Goal: Task Accomplishment & Management: Manage account settings

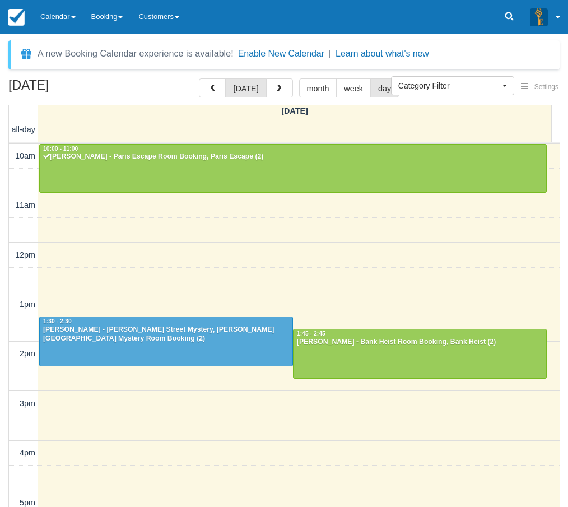
select select
click at [50, 17] on link "Calendar" at bounding box center [57, 17] width 51 height 34
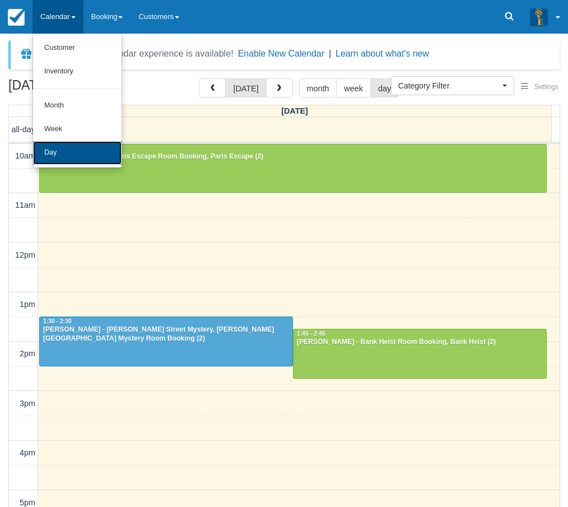
click at [81, 157] on link "Day" at bounding box center [77, 153] width 89 height 24
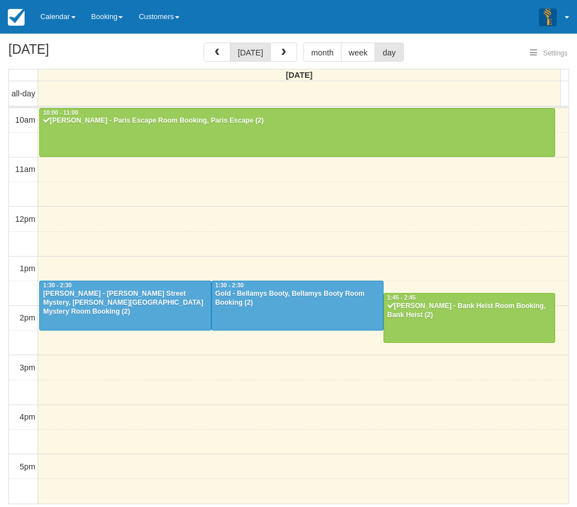
select select
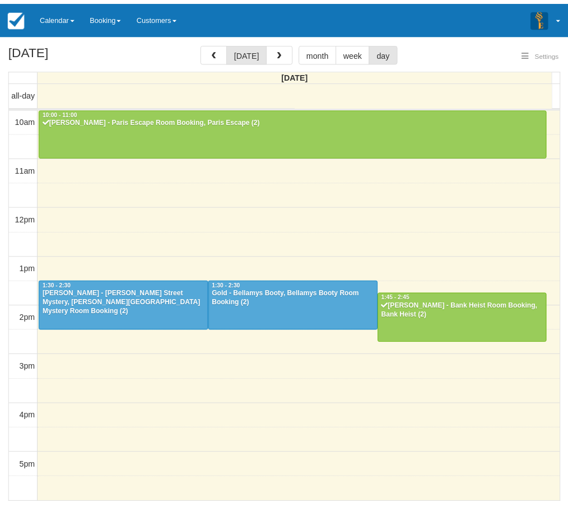
scroll to position [149, 0]
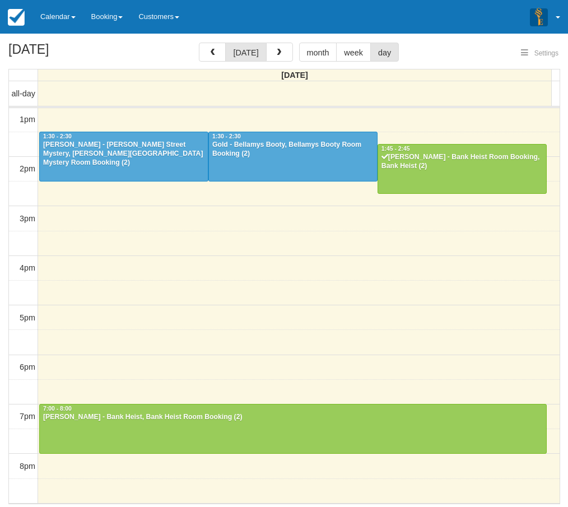
select select
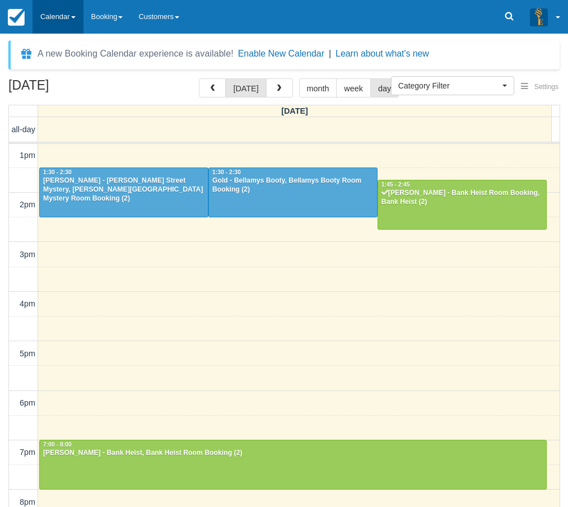
click at [80, 22] on link "Calendar" at bounding box center [57, 17] width 51 height 34
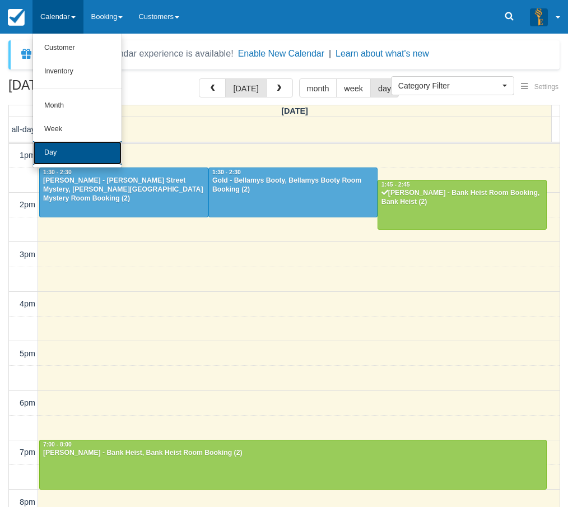
click at [75, 157] on link "Day" at bounding box center [77, 153] width 89 height 24
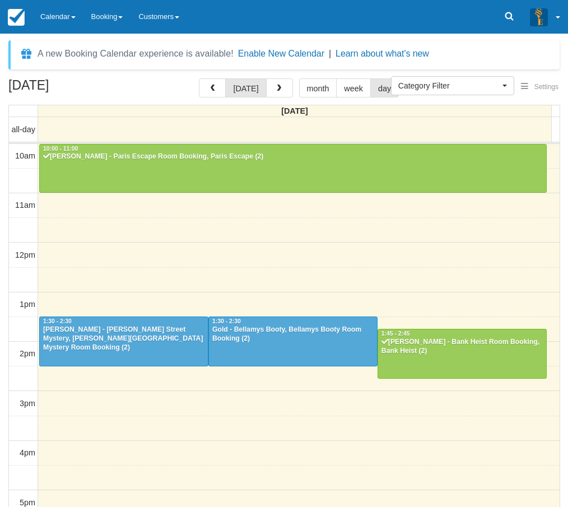
select select
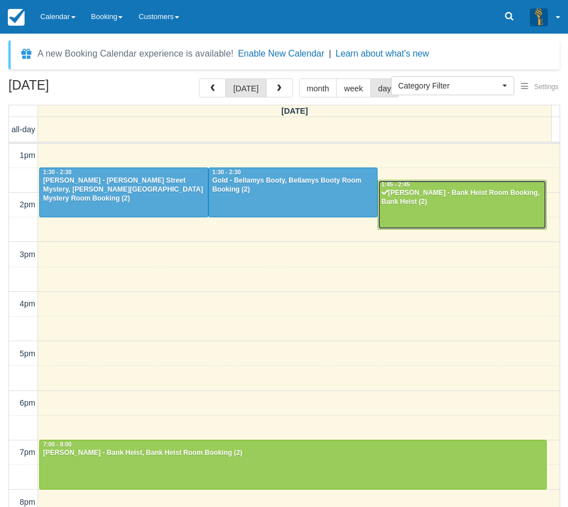
click at [436, 198] on div "[PERSON_NAME] - Bank Heist Room Booking, Bank Heist (2)" at bounding box center [462, 198] width 162 height 18
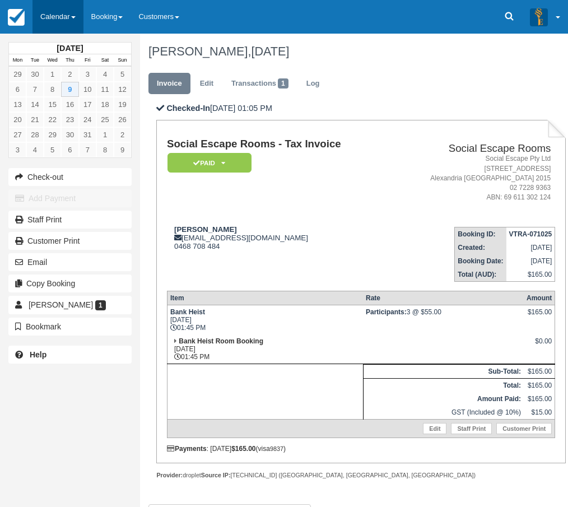
click at [64, 29] on link "Calendar" at bounding box center [57, 17] width 51 height 34
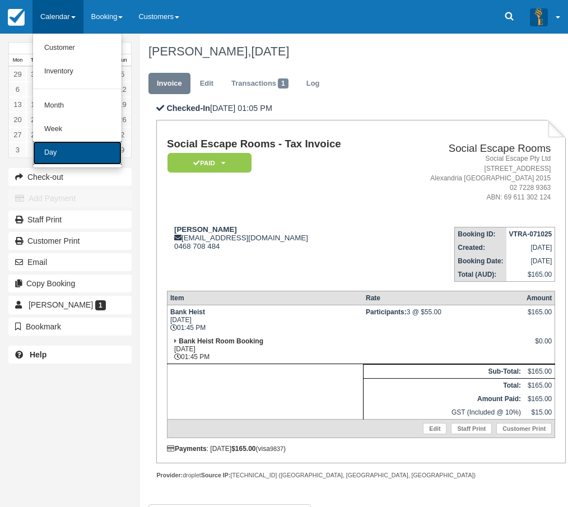
click at [67, 147] on link "Day" at bounding box center [77, 153] width 89 height 24
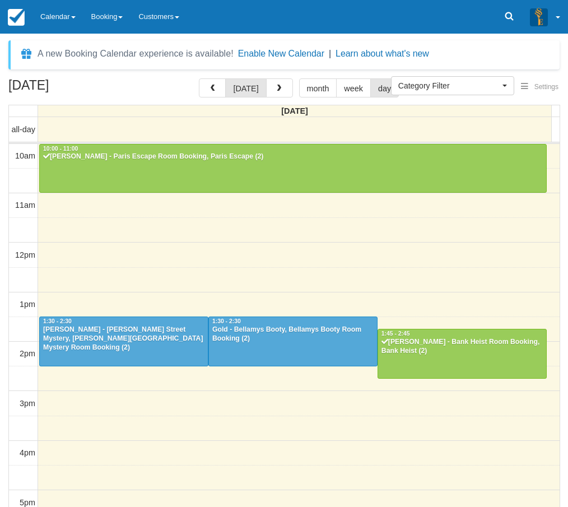
select select
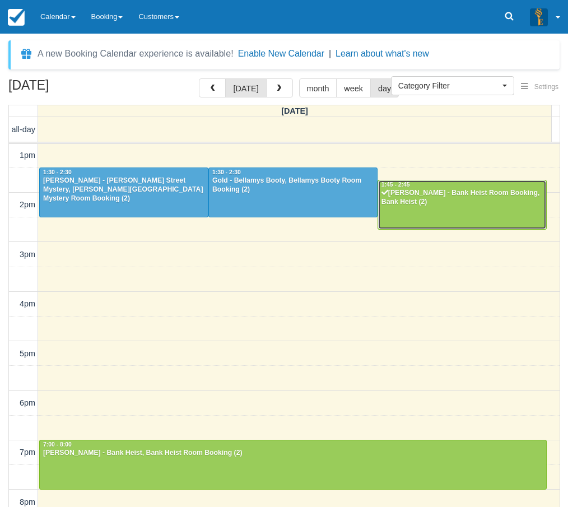
click at [430, 206] on div "Angela Piercy - Bank Heist Room Booking, Bank Heist (2)" at bounding box center [462, 198] width 162 height 18
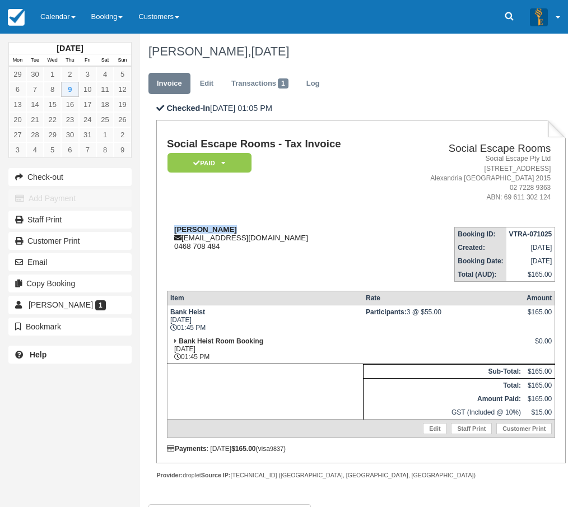
drag, startPoint x: 0, startPoint y: 0, endPoint x: 174, endPoint y: 230, distance: 288.0
click at [174, 230] on div "Angela Piercy apiercy43@gmail.com 0468 708 484" at bounding box center [278, 237] width 223 height 25
copy strong "Angela Piercy"
click at [58, 4] on link "Calendar" at bounding box center [57, 17] width 51 height 34
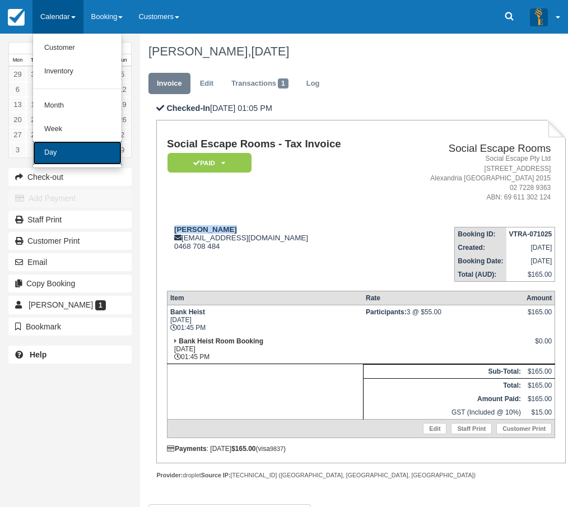
click at [75, 148] on link "Day" at bounding box center [77, 153] width 89 height 24
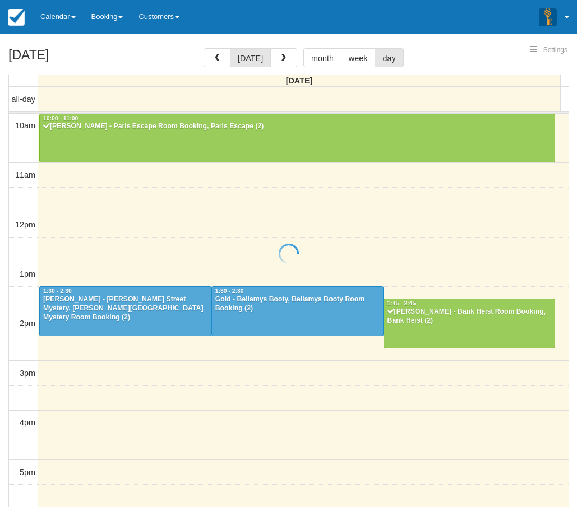
select select
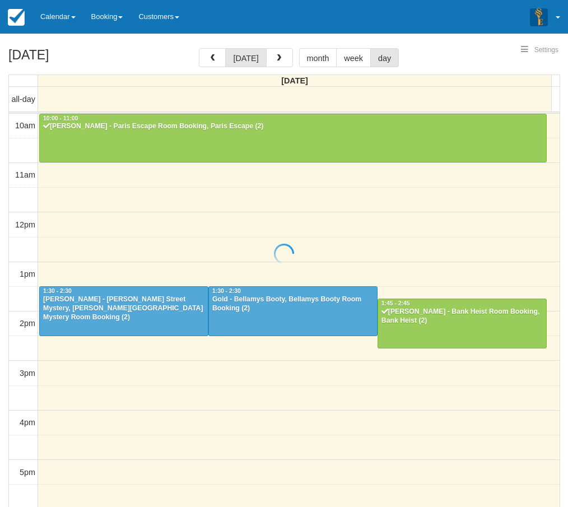
scroll to position [149, 0]
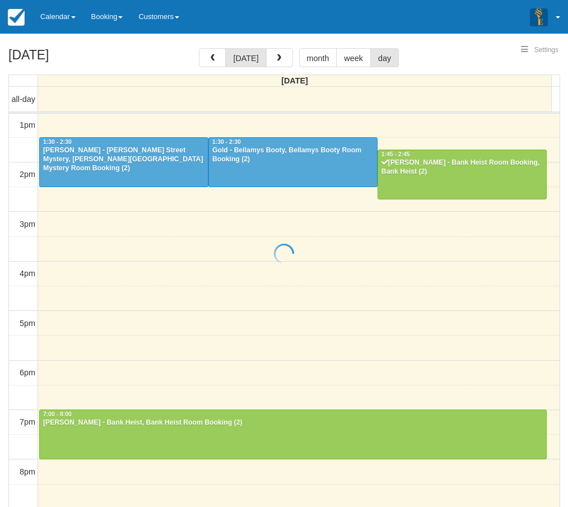
select select
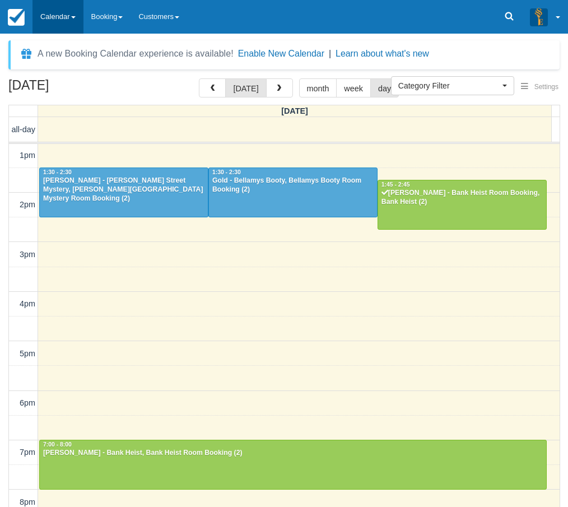
click at [57, 18] on link "Calendar" at bounding box center [57, 17] width 51 height 34
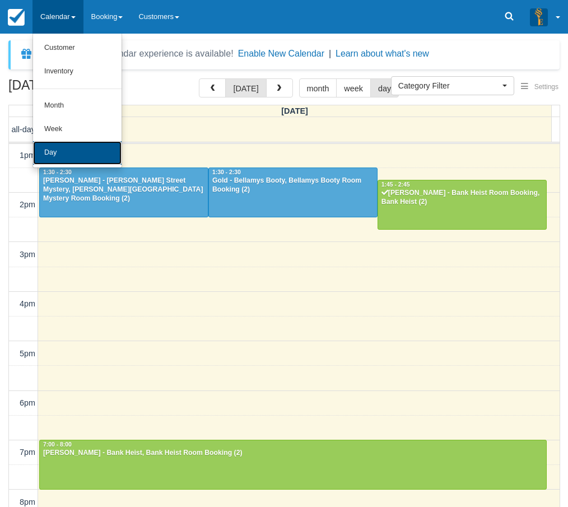
click at [68, 149] on link "Day" at bounding box center [77, 153] width 89 height 24
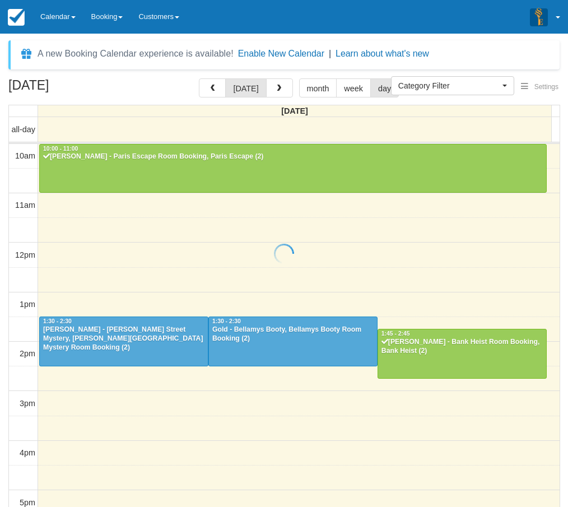
select select
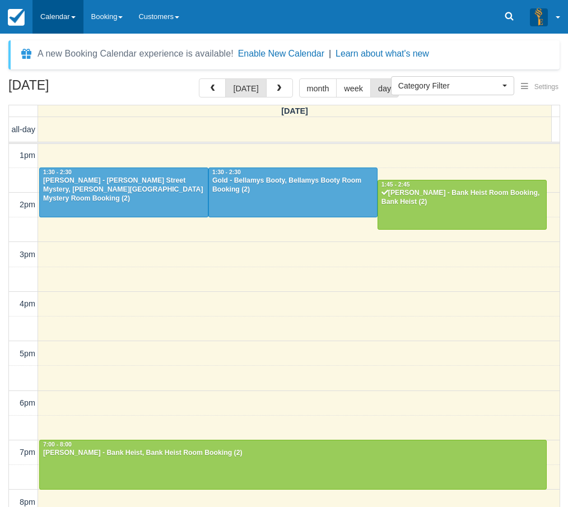
click at [44, 11] on link "Calendar" at bounding box center [57, 17] width 51 height 34
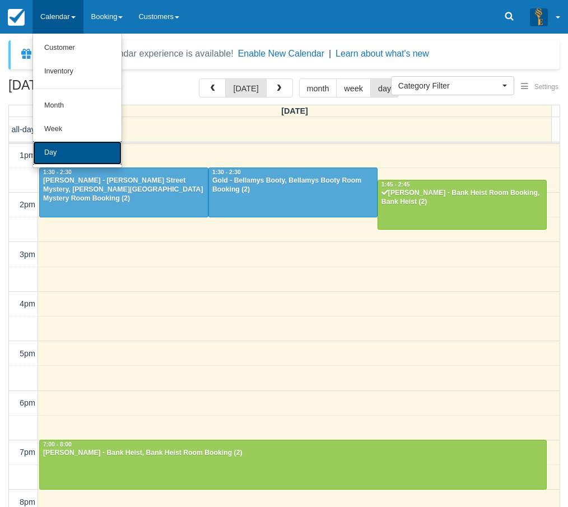
click at [66, 154] on link "Day" at bounding box center [77, 153] width 89 height 24
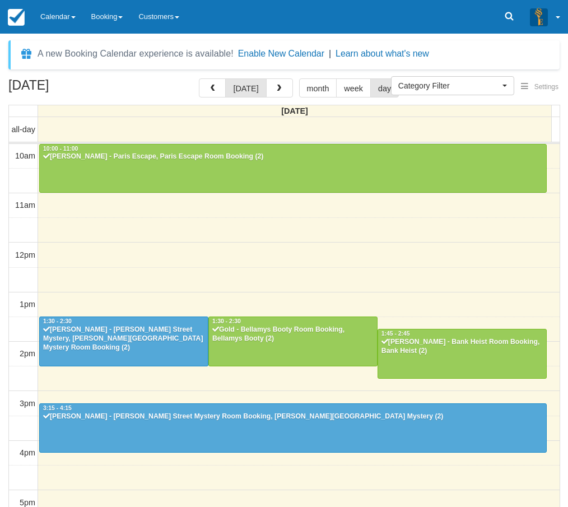
select select
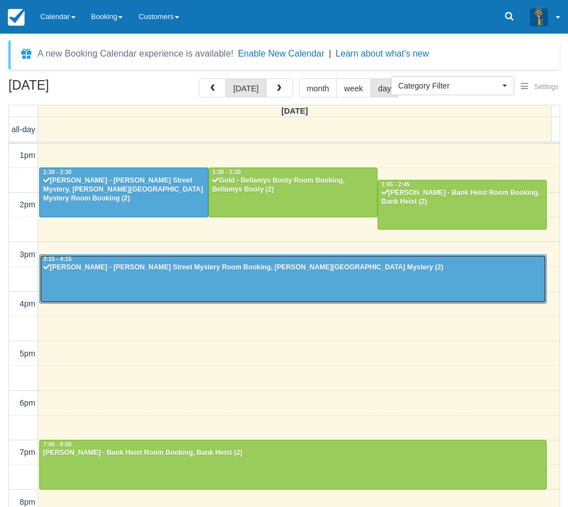
click at [189, 280] on div at bounding box center [293, 279] width 507 height 48
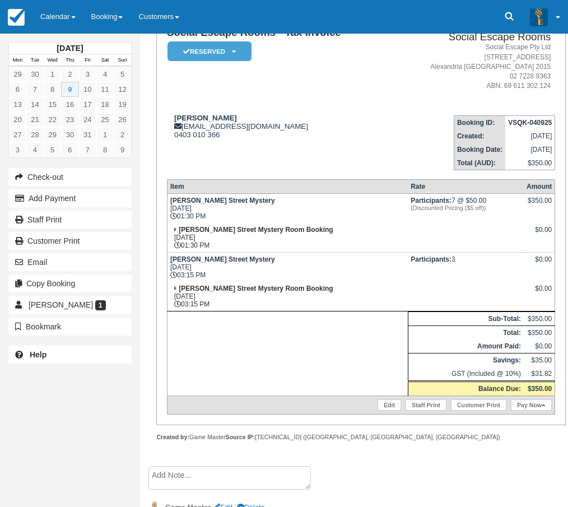
scroll to position [112, 0]
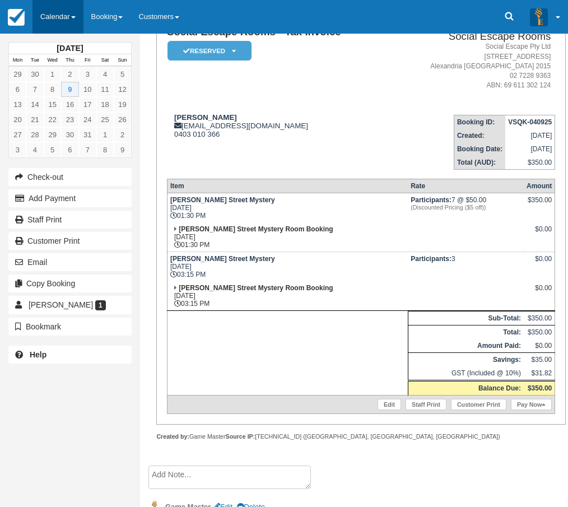
click at [71, 24] on link "Calendar" at bounding box center [57, 17] width 51 height 34
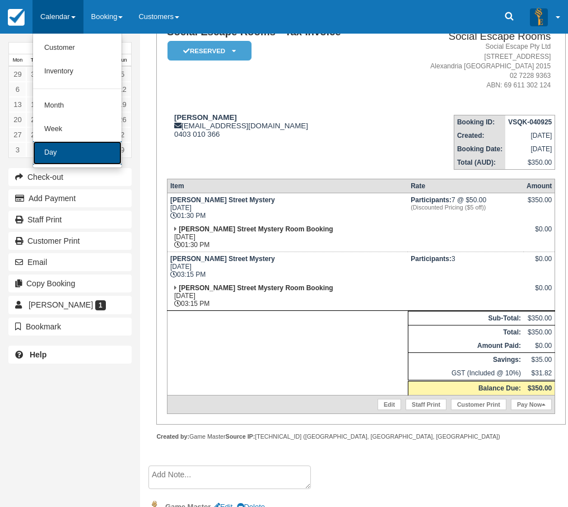
click at [83, 154] on link "Day" at bounding box center [77, 153] width 89 height 24
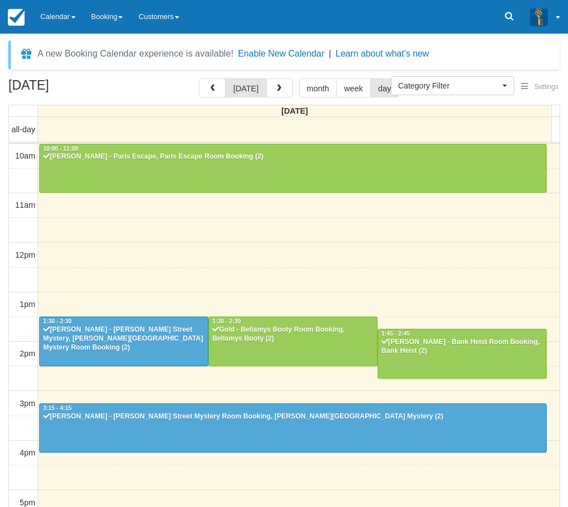
select select
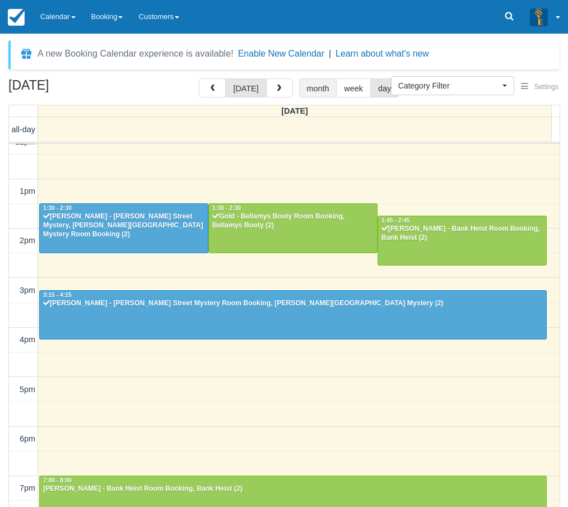
scroll to position [93, 0]
